Goal: Task Accomplishment & Management: Complete application form

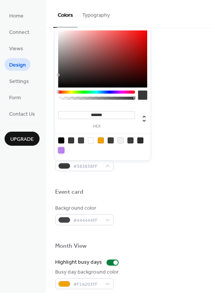
click at [62, 151] on div at bounding box center [61, 150] width 6 height 6
type input "*******"
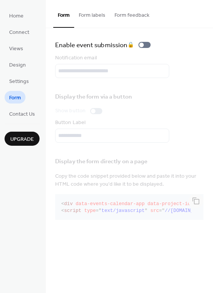
click at [94, 12] on button "Form labels" at bounding box center [92, 13] width 36 height 27
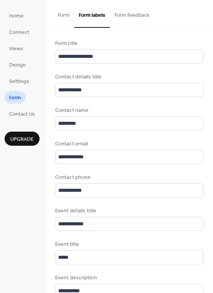
click at [132, 14] on button "Form feedback" at bounding box center [132, 13] width 44 height 27
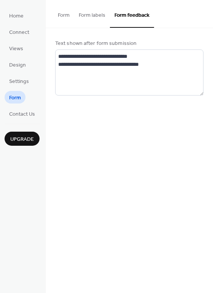
click at [62, 16] on button "Form" at bounding box center [63, 13] width 21 height 27
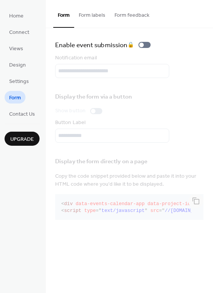
click at [107, 13] on button "Form labels" at bounding box center [92, 13] width 36 height 27
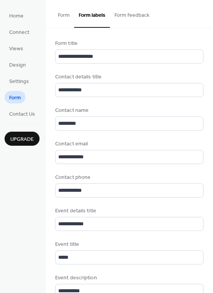
click at [120, 13] on button "Form feedback" at bounding box center [132, 13] width 44 height 27
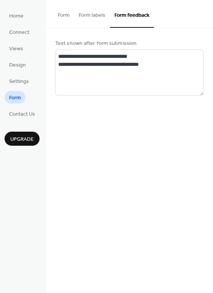
click at [65, 19] on button "Form" at bounding box center [63, 13] width 21 height 27
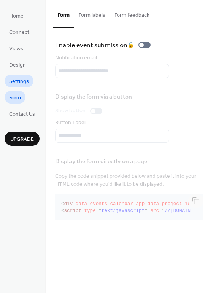
click at [25, 80] on span "Settings" at bounding box center [19, 82] width 20 height 8
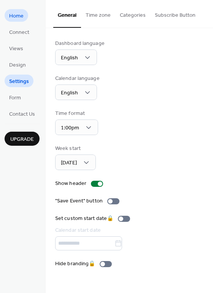
click at [21, 14] on span "Home" at bounding box center [16, 16] width 14 height 8
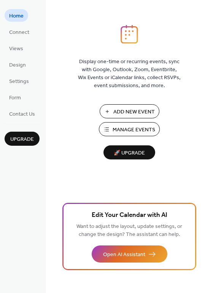
click at [129, 130] on span "Manage Events" at bounding box center [134, 130] width 43 height 8
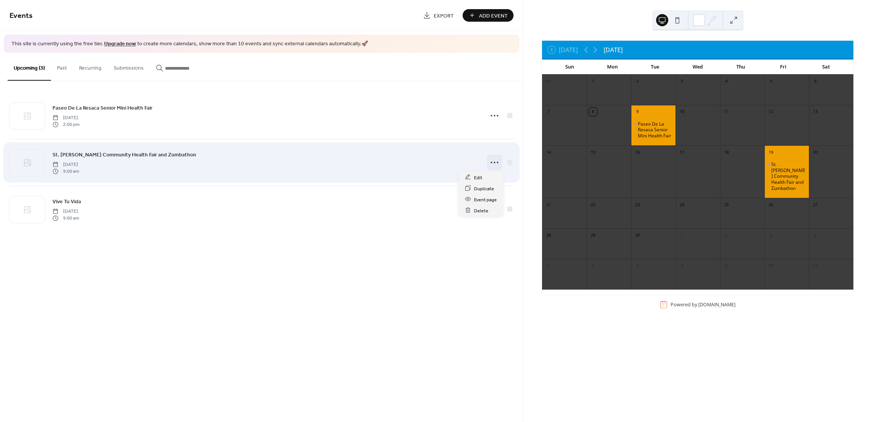
click at [493, 158] on icon at bounding box center [495, 162] width 12 height 12
